Goal: Information Seeking & Learning: Check status

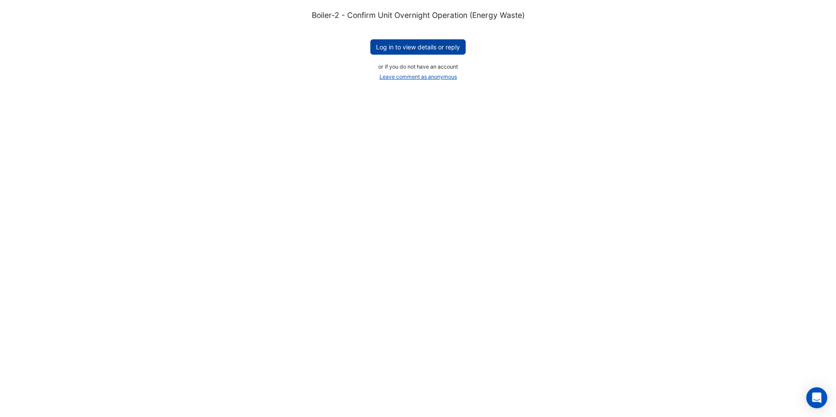
click at [403, 46] on button "Log in to view details or reply" at bounding box center [417, 46] width 95 height 15
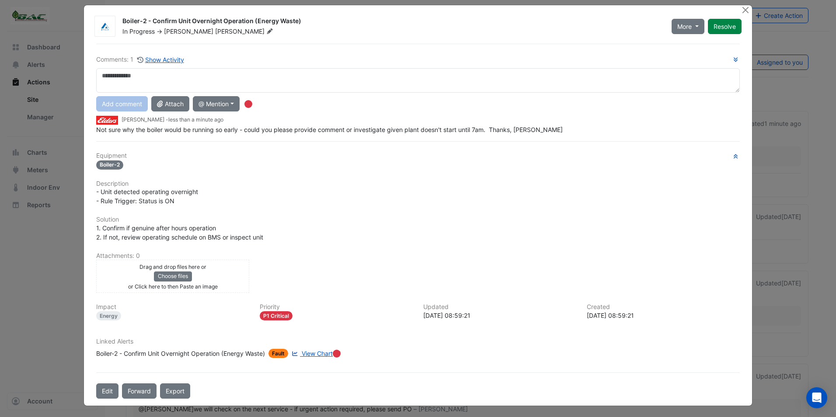
scroll to position [9, 0]
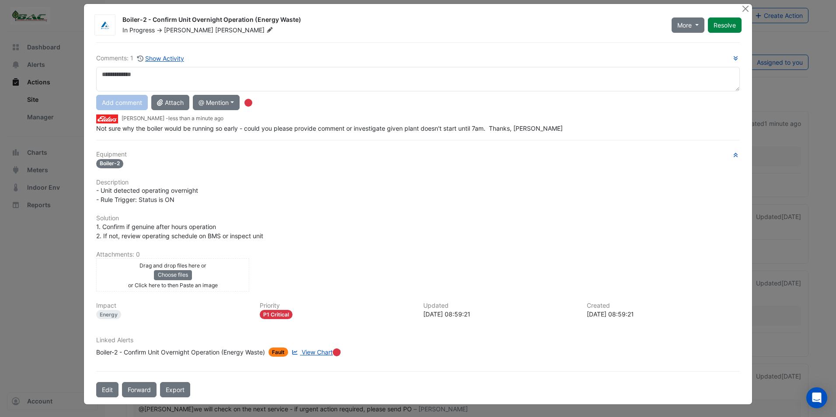
click at [310, 354] on span "View Chart" at bounding box center [317, 351] width 31 height 7
